Goal: Task Accomplishment & Management: Use online tool/utility

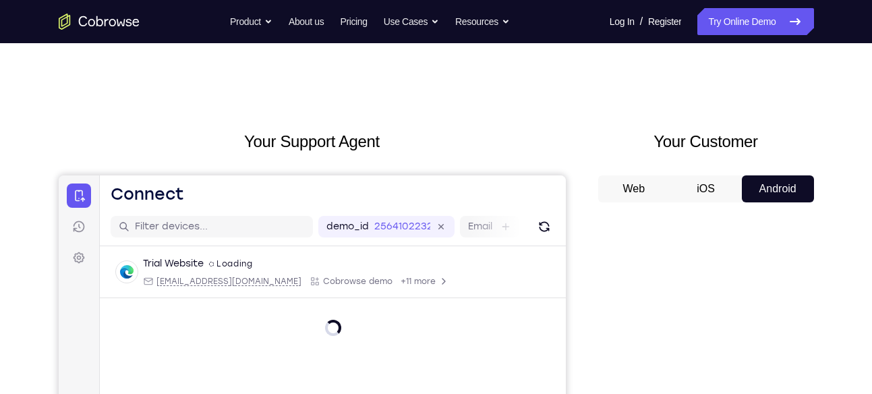
scroll to position [81, 0]
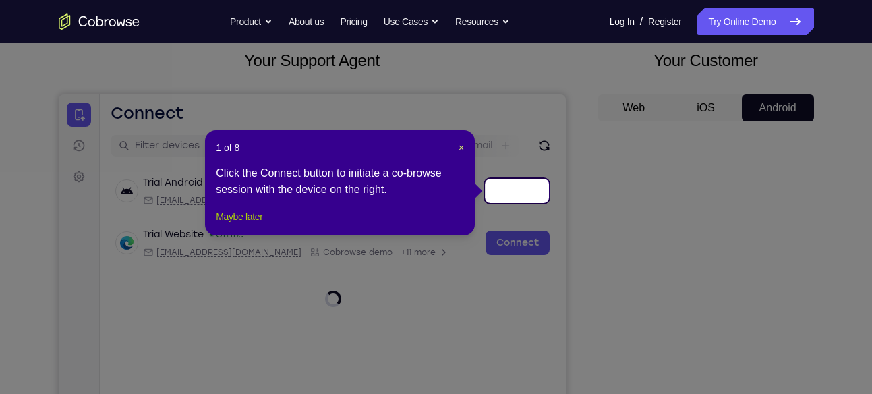
click at [260, 225] on button "Maybe later" at bounding box center [239, 216] width 47 height 16
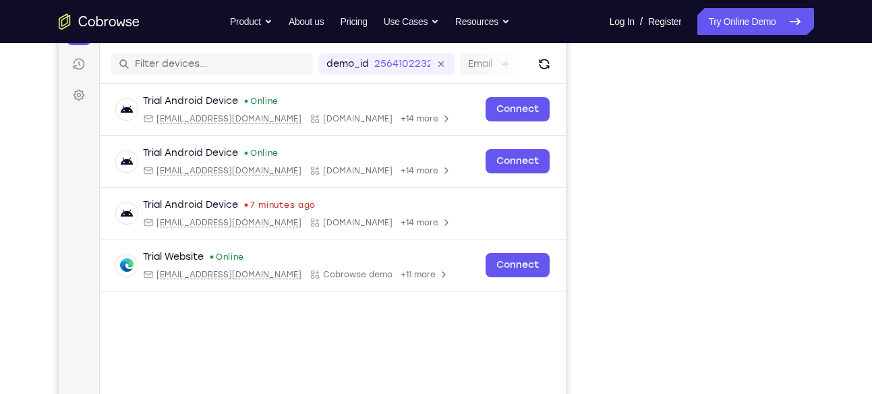
scroll to position [162, 0]
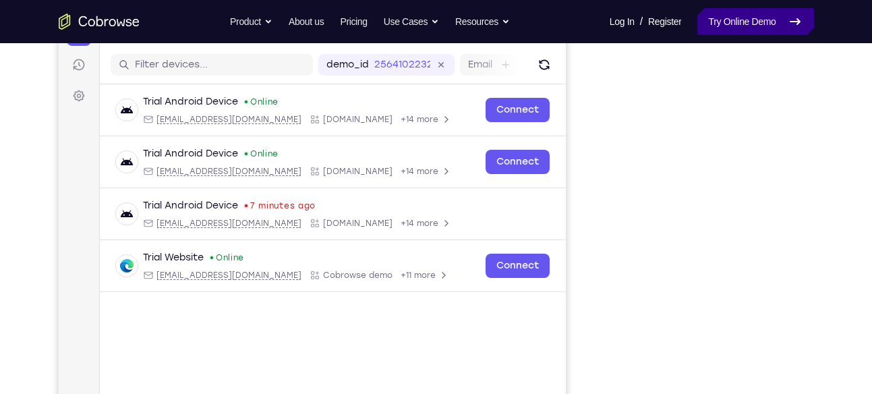
click at [765, 27] on link "Try Online Demo" at bounding box center [755, 21] width 116 height 27
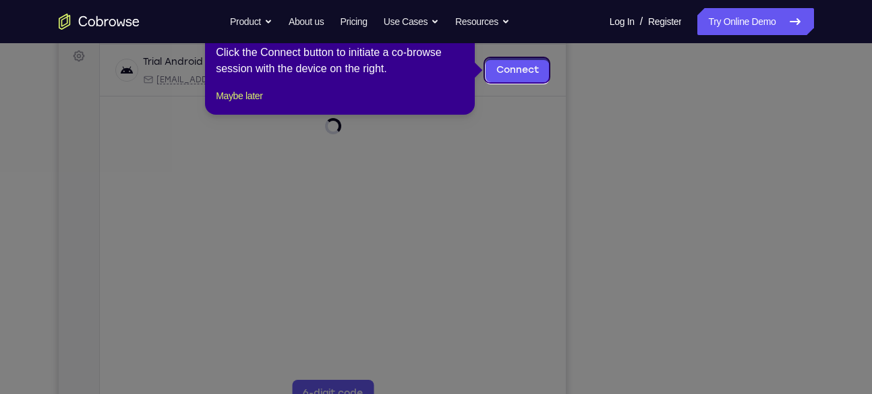
scroll to position [203, 0]
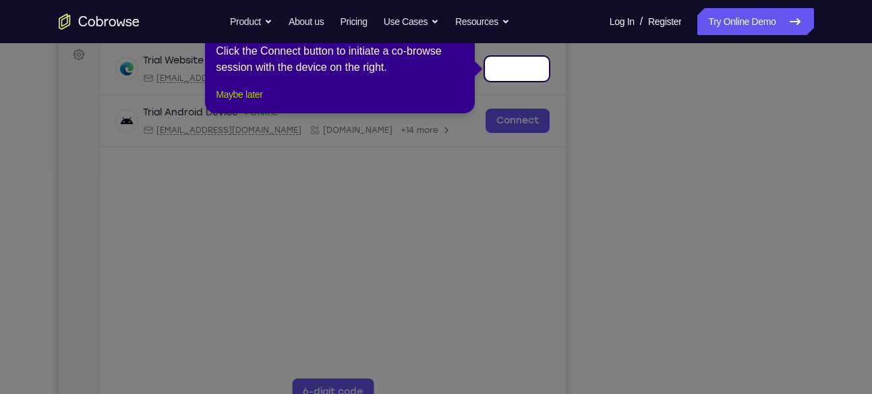
click at [239, 102] on button "Maybe later" at bounding box center [239, 94] width 47 height 16
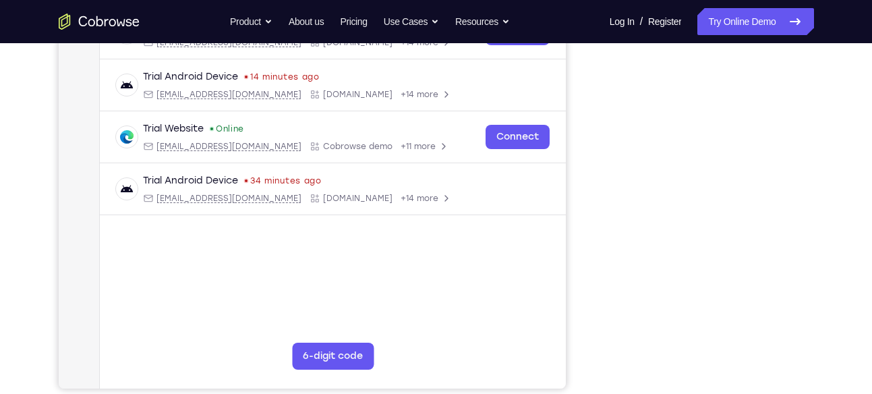
scroll to position [235, 0]
